Goal: Use online tool/utility: Use online tool/utility

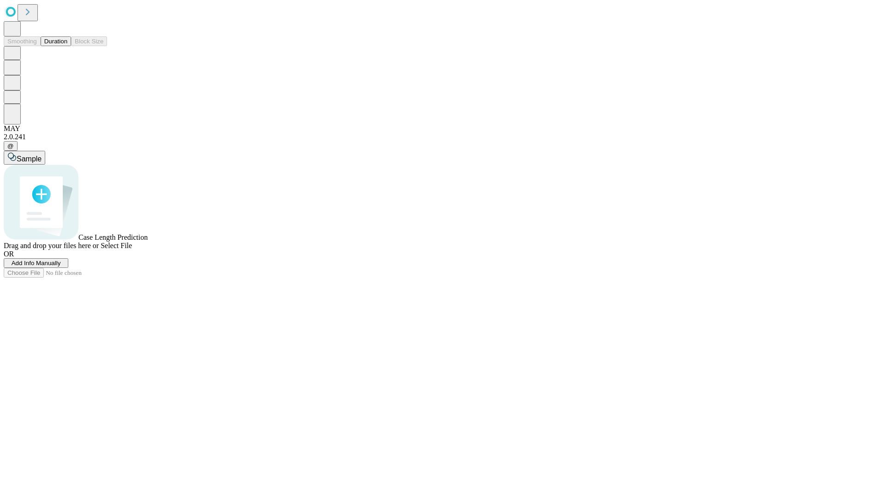
click at [67, 46] on button "Duration" at bounding box center [56, 41] width 30 height 10
click at [132, 250] on span "Select File" at bounding box center [116, 246] width 31 height 8
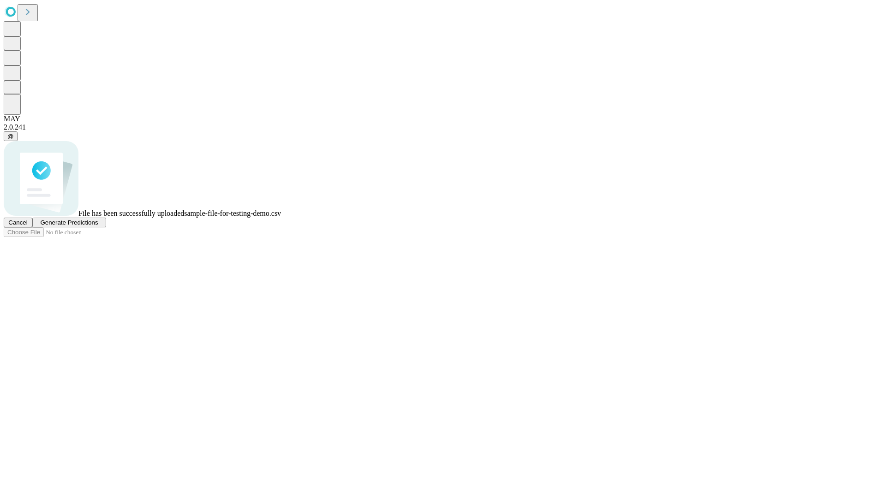
click at [98, 226] on span "Generate Predictions" at bounding box center [69, 222] width 58 height 7
